Goal: Check status: Check status

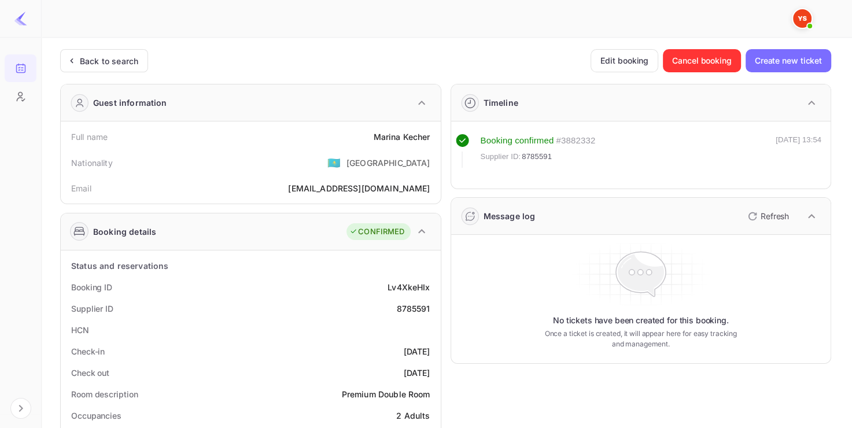
click at [99, 51] on div "Back to search" at bounding box center [104, 60] width 88 height 23
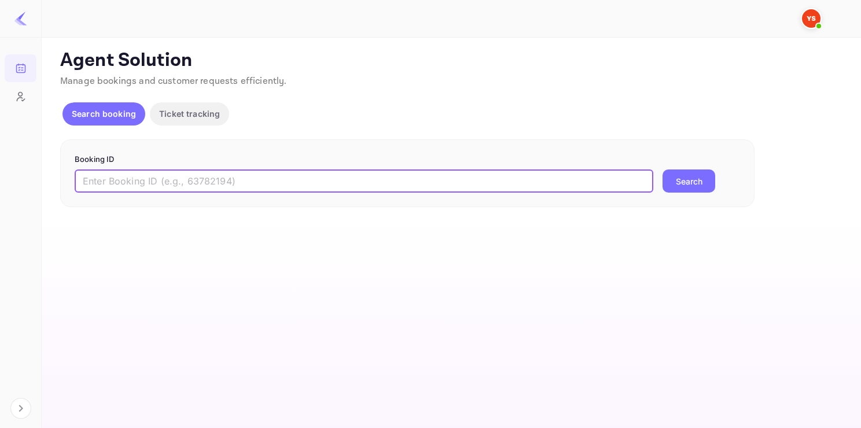
click at [130, 171] on input "text" at bounding box center [364, 180] width 578 height 23
paste input "9633299"
type input "9633299"
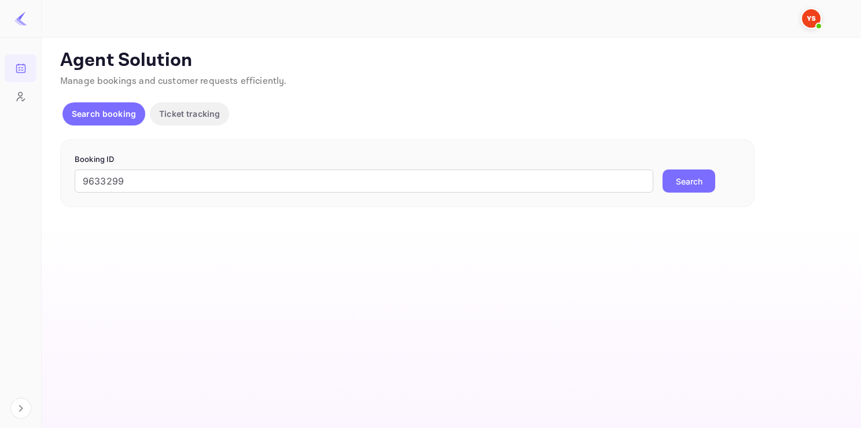
click at [681, 186] on button "Search" at bounding box center [688, 180] width 53 height 23
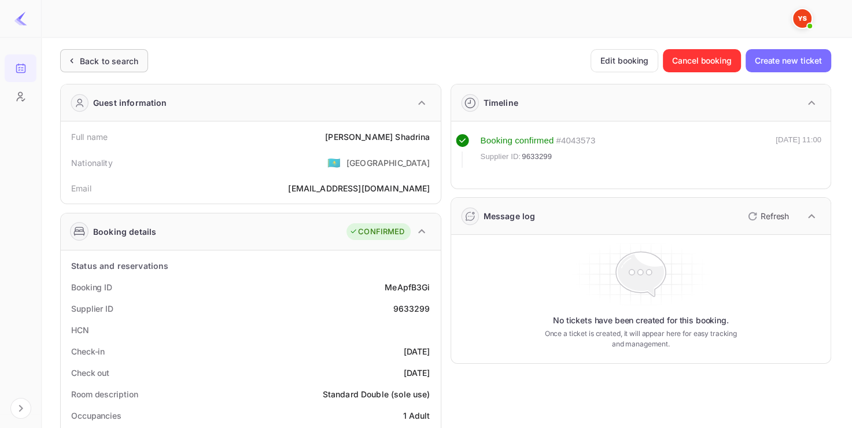
click at [126, 57] on div "Back to search" at bounding box center [109, 61] width 58 height 12
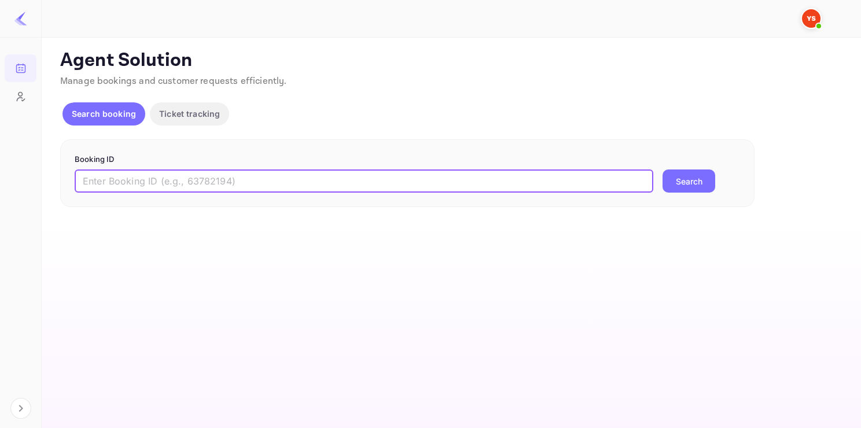
click at [190, 187] on input "text" at bounding box center [364, 180] width 578 height 23
paste input "9643899"
type input "9643899"
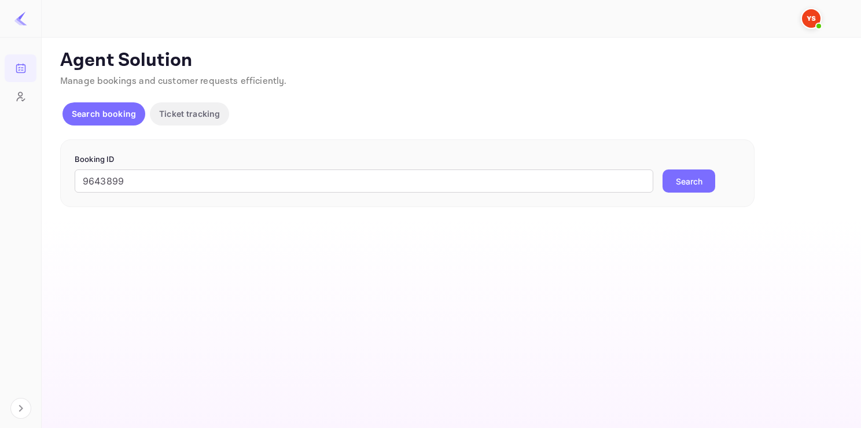
click at [689, 187] on button "Search" at bounding box center [688, 180] width 53 height 23
